Goal: Information Seeking & Learning: Learn about a topic

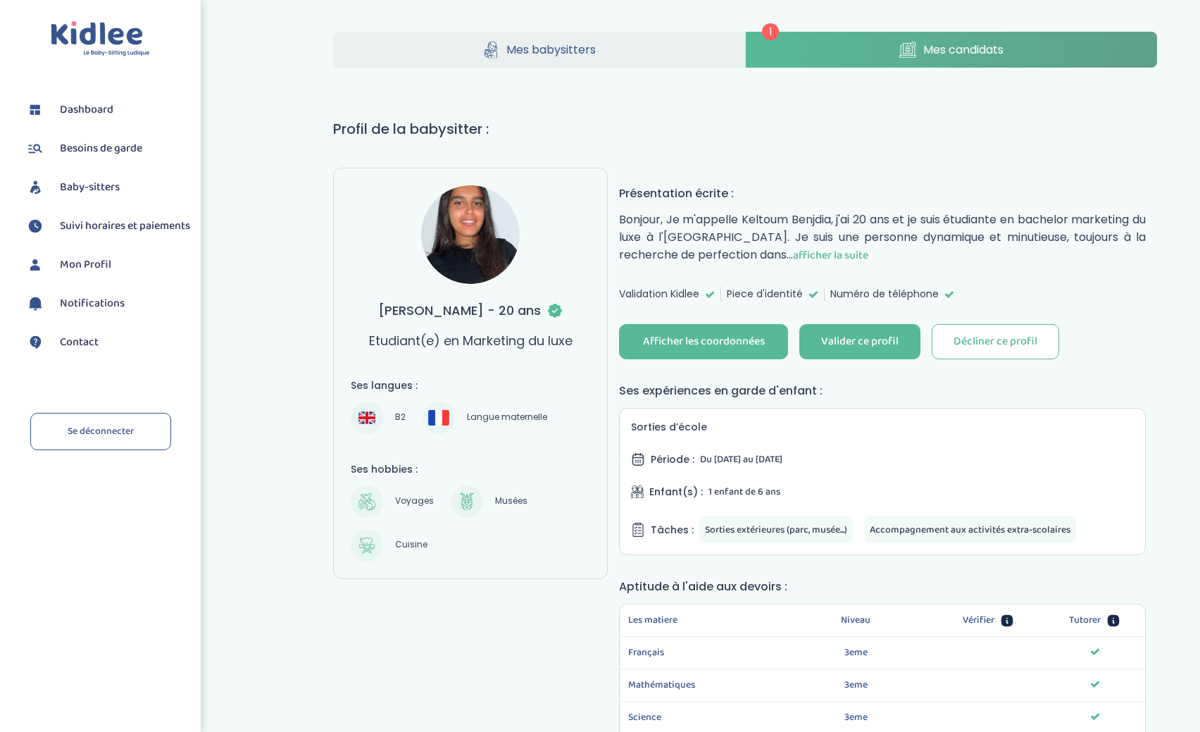
click at [845, 250] on span "afficher la suite" at bounding box center [830, 255] width 75 height 18
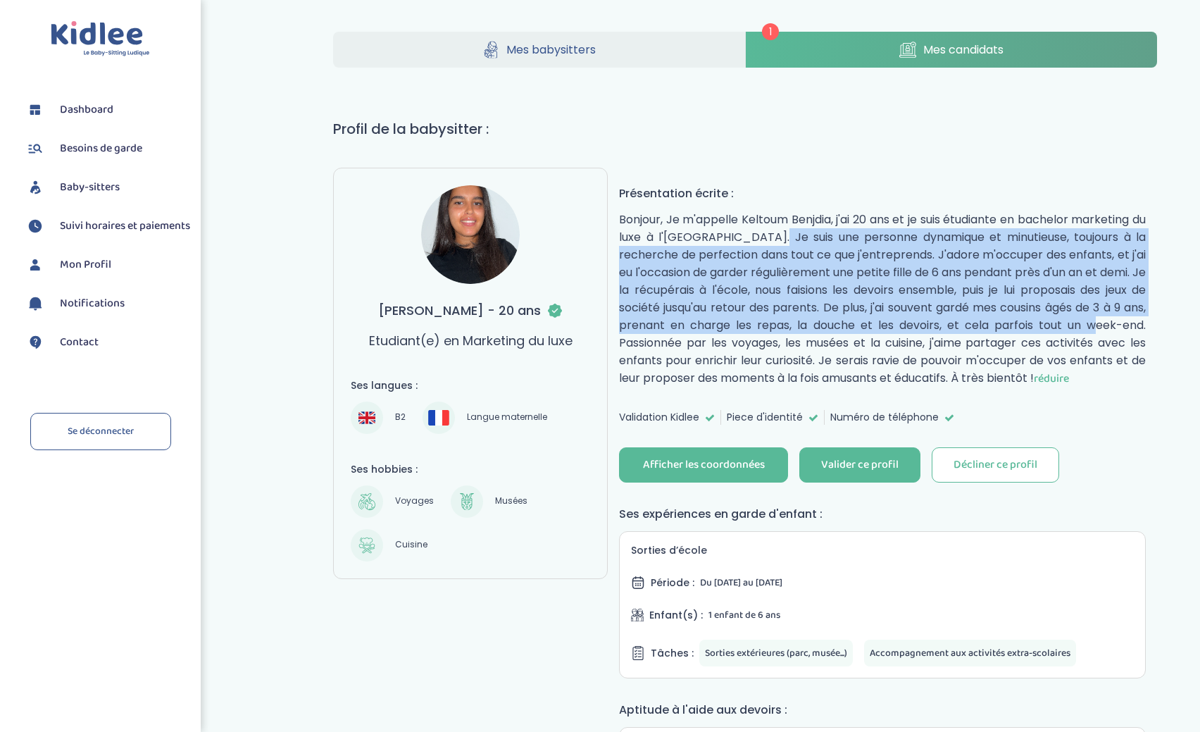
drag, startPoint x: 712, startPoint y: 238, endPoint x: 1023, endPoint y: 328, distance: 324.0
click at [1023, 328] on p "Bonjour, Je m'appelle Keltoum Benjdia, j'ai 20 ans et je suis étudiante en bach…" at bounding box center [882, 299] width 527 height 177
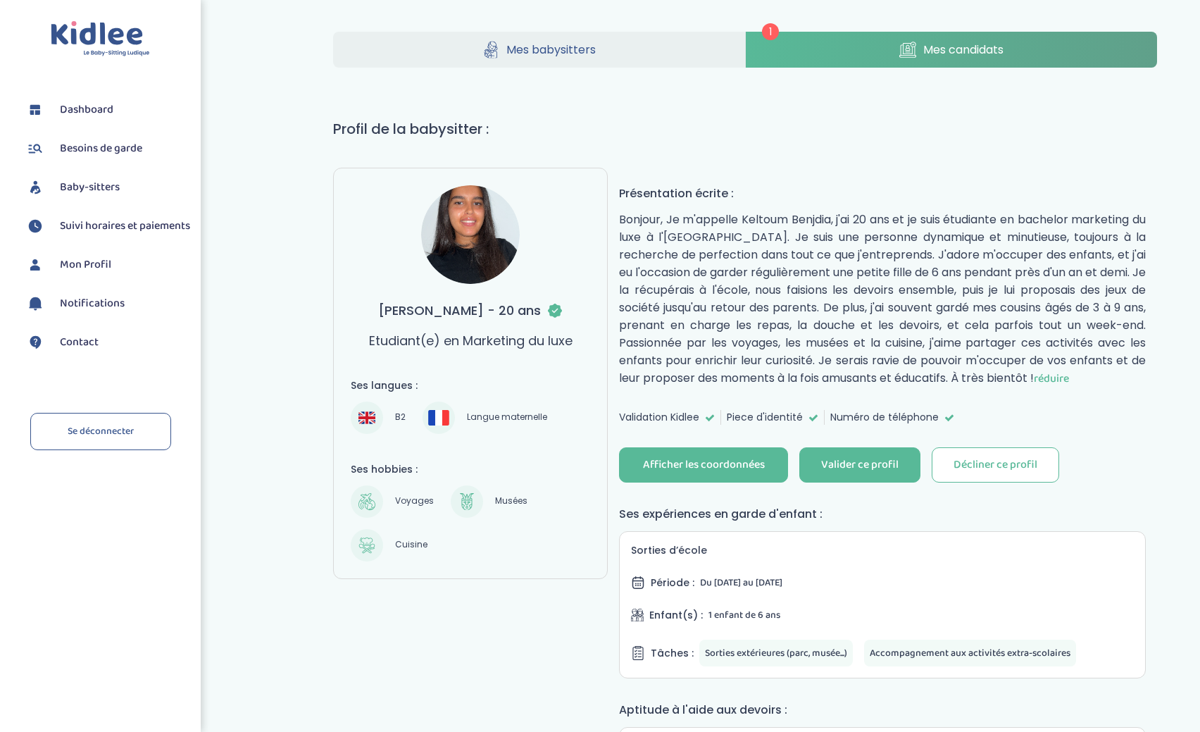
click at [1069, 380] on span "réduire" at bounding box center [1051, 379] width 35 height 18
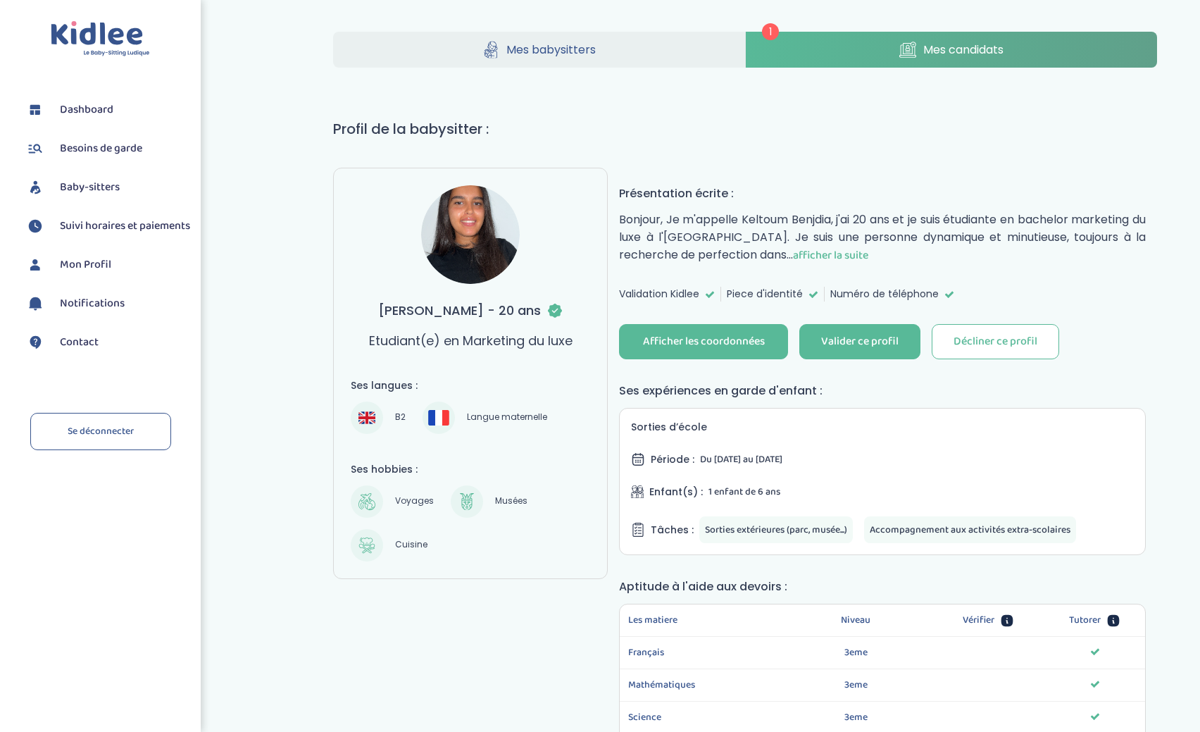
click at [858, 253] on span "afficher la suite" at bounding box center [830, 255] width 75 height 18
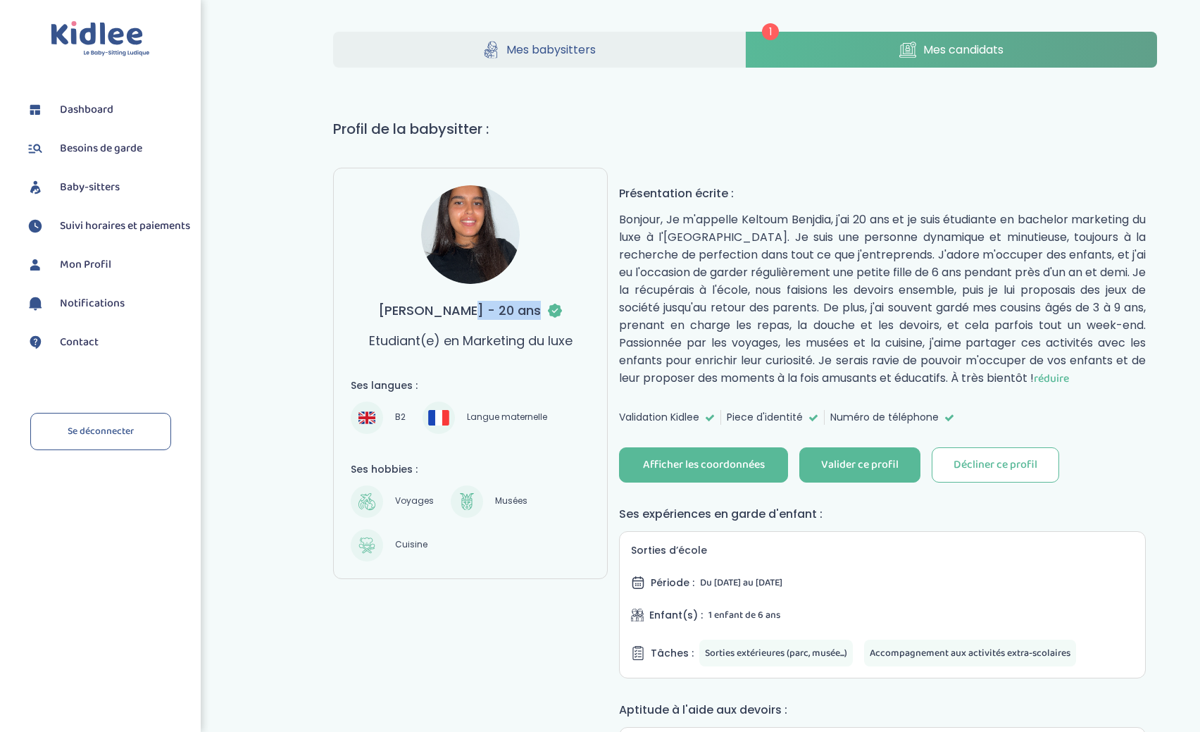
drag, startPoint x: 377, startPoint y: 310, endPoint x: 448, endPoint y: 310, distance: 70.4
click at [448, 310] on div "[PERSON_NAME] - 20 ans Etudiant(e) en Marketing du luxe" at bounding box center [470, 325] width 203 height 49
click at [496, 310] on h3 "[PERSON_NAME] - 20 ans" at bounding box center [470, 310] width 185 height 19
drag, startPoint x: 481, startPoint y: 309, endPoint x: 382, endPoint y: 309, distance: 99.3
click at [382, 309] on h3 "[PERSON_NAME] - 20 ans" at bounding box center [470, 310] width 185 height 19
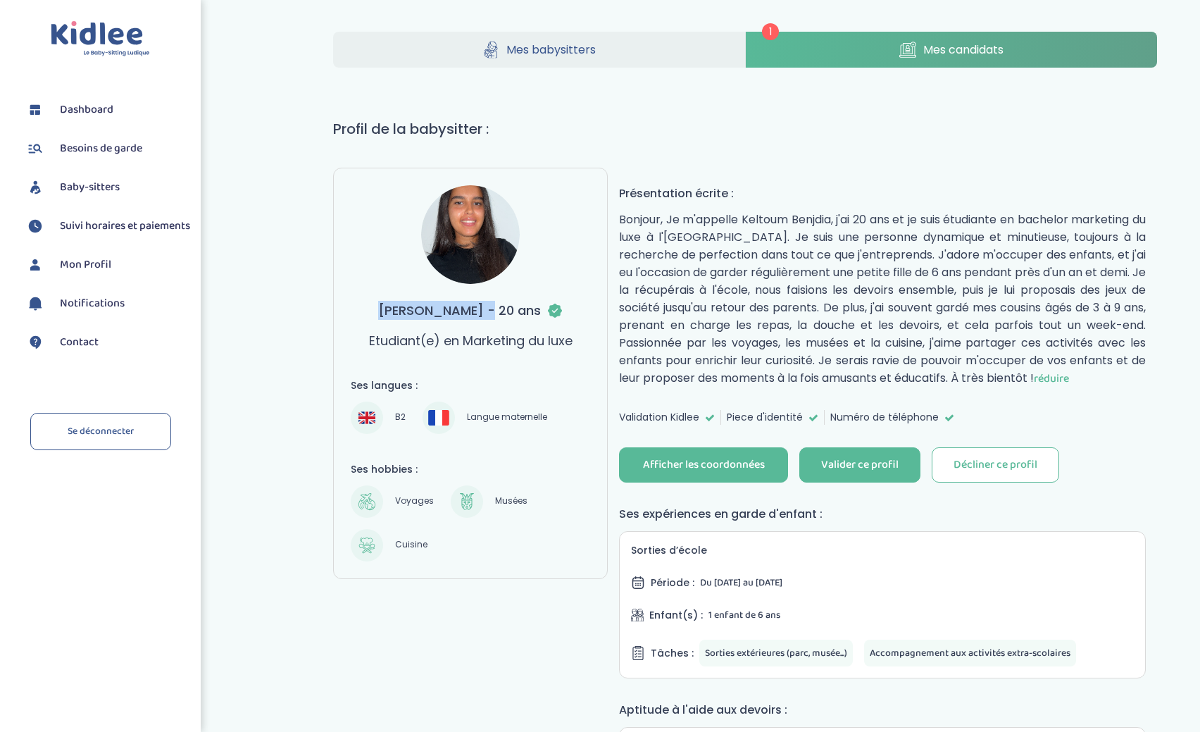
copy h3 "Benjdia Keltoum"
